Goal: Task Accomplishment & Management: Complete application form

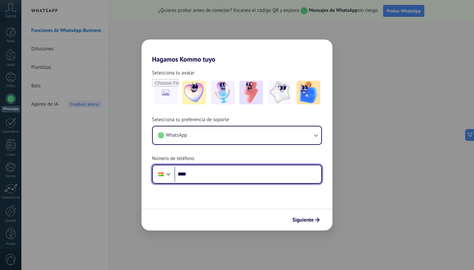
click at [243, 175] on input "****" at bounding box center [248, 174] width 147 height 15
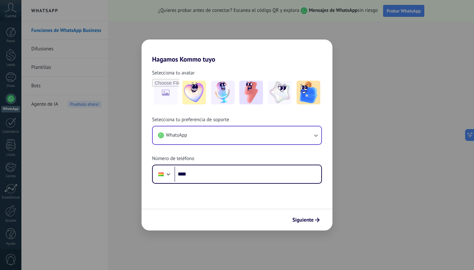
click at [238, 139] on button "WhatsApp" at bounding box center [237, 135] width 169 height 18
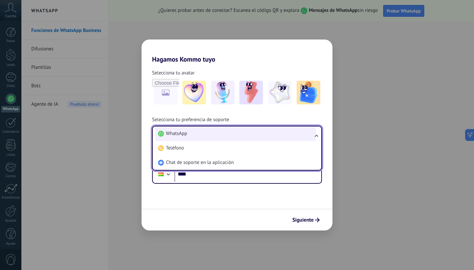
click at [246, 136] on li "WhatsApp" at bounding box center [235, 133] width 161 height 14
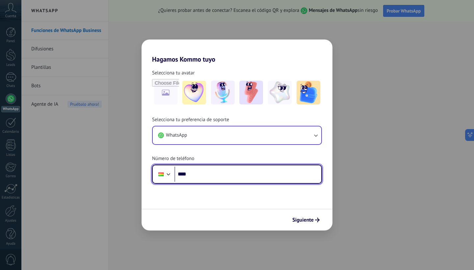
click at [227, 175] on input "****" at bounding box center [248, 174] width 147 height 15
type input "**********"
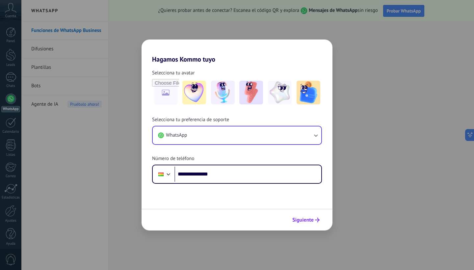
click at [296, 219] on span "Siguiente" at bounding box center [302, 220] width 21 height 5
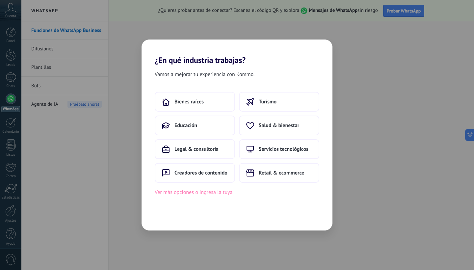
click at [220, 191] on button "Ver más opciones o ingresa la tuya" at bounding box center [194, 192] width 78 height 9
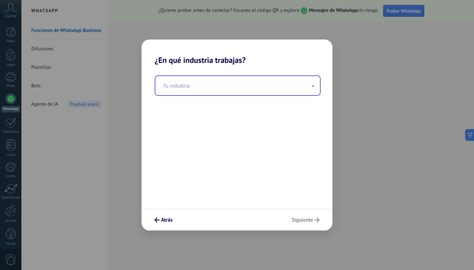
click at [198, 78] on input "text" at bounding box center [237, 85] width 165 height 19
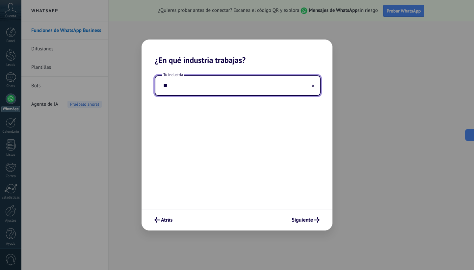
type input "*"
type input "**********"
click at [299, 222] on span "Siguiente" at bounding box center [302, 220] width 21 height 5
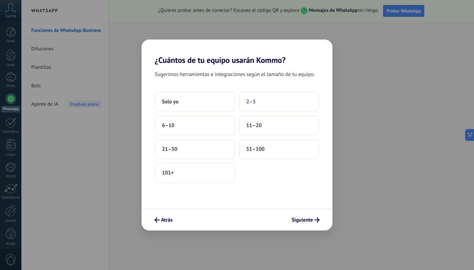
click at [288, 107] on button "2–5" at bounding box center [279, 102] width 80 height 20
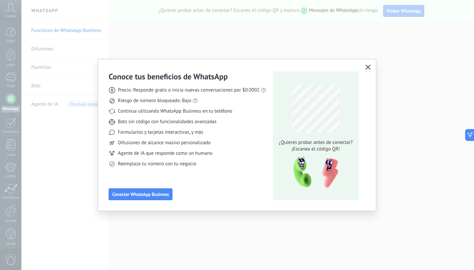
click at [368, 64] on button "button" at bounding box center [368, 67] width 9 height 9
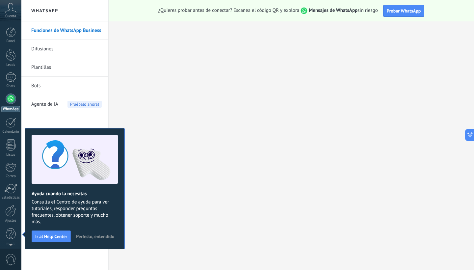
click at [63, 246] on div "Ayuda cuando la necesitas Consulta el Centro de ayuda para ver tutoriales, resp…" at bounding box center [75, 188] width 100 height 121
click at [62, 232] on button "Ir al Help Center" at bounding box center [51, 236] width 39 height 12
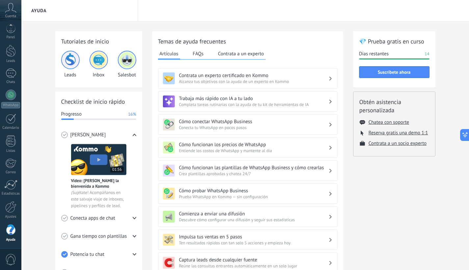
click at [192, 55] on button "FAQs" at bounding box center [198, 54] width 14 height 10
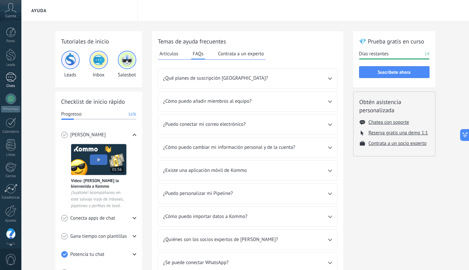
click at [0, 74] on link "Chats" at bounding box center [10, 80] width 21 height 16
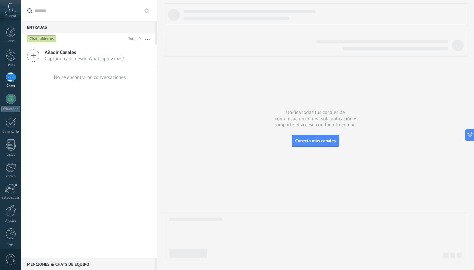
click at [8, 12] on icon at bounding box center [11, 8] width 12 height 10
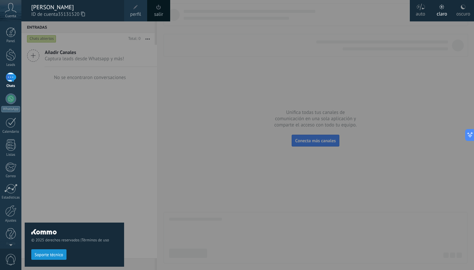
click at [161, 68] on div at bounding box center [258, 135] width 474 height 270
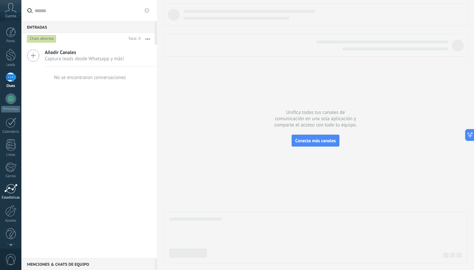
click at [12, 184] on div at bounding box center [10, 189] width 13 height 10
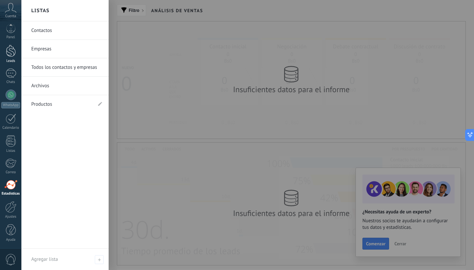
click at [8, 54] on div at bounding box center [11, 51] width 10 height 12
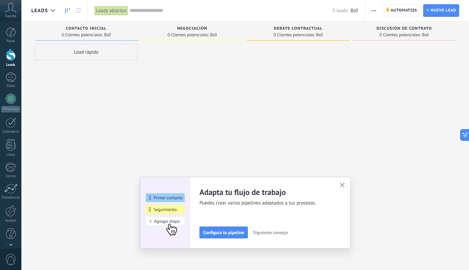
click at [345, 186] on use "button" at bounding box center [342, 185] width 5 height 5
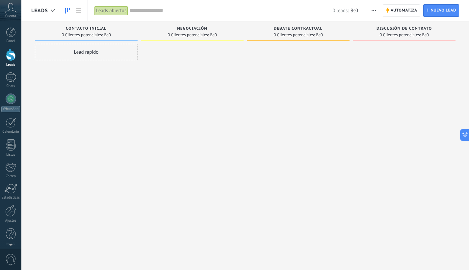
click at [191, 33] on span "0 Clientes potenciales:" at bounding box center [188, 35] width 41 height 4
click at [202, 34] on span "0 Clientes potenciales:" at bounding box center [188, 35] width 41 height 4
click at [206, 27] on span "Negociación" at bounding box center [192, 28] width 30 height 5
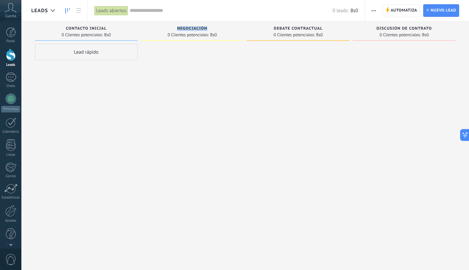
click at [450, 1] on div "Automatiza Nueva difusión Editar embudo Editar el diseño de la tarjeta Importar…" at bounding box center [417, 10] width 104 height 21
click at [455, 7] on span "Nuevo lead" at bounding box center [444, 11] width 26 height 12
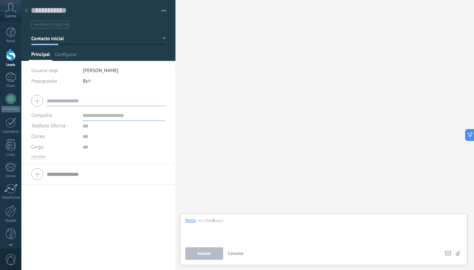
click at [94, 101] on input "text" at bounding box center [106, 100] width 119 height 11
